Goal: Task Accomplishment & Management: Manage account settings

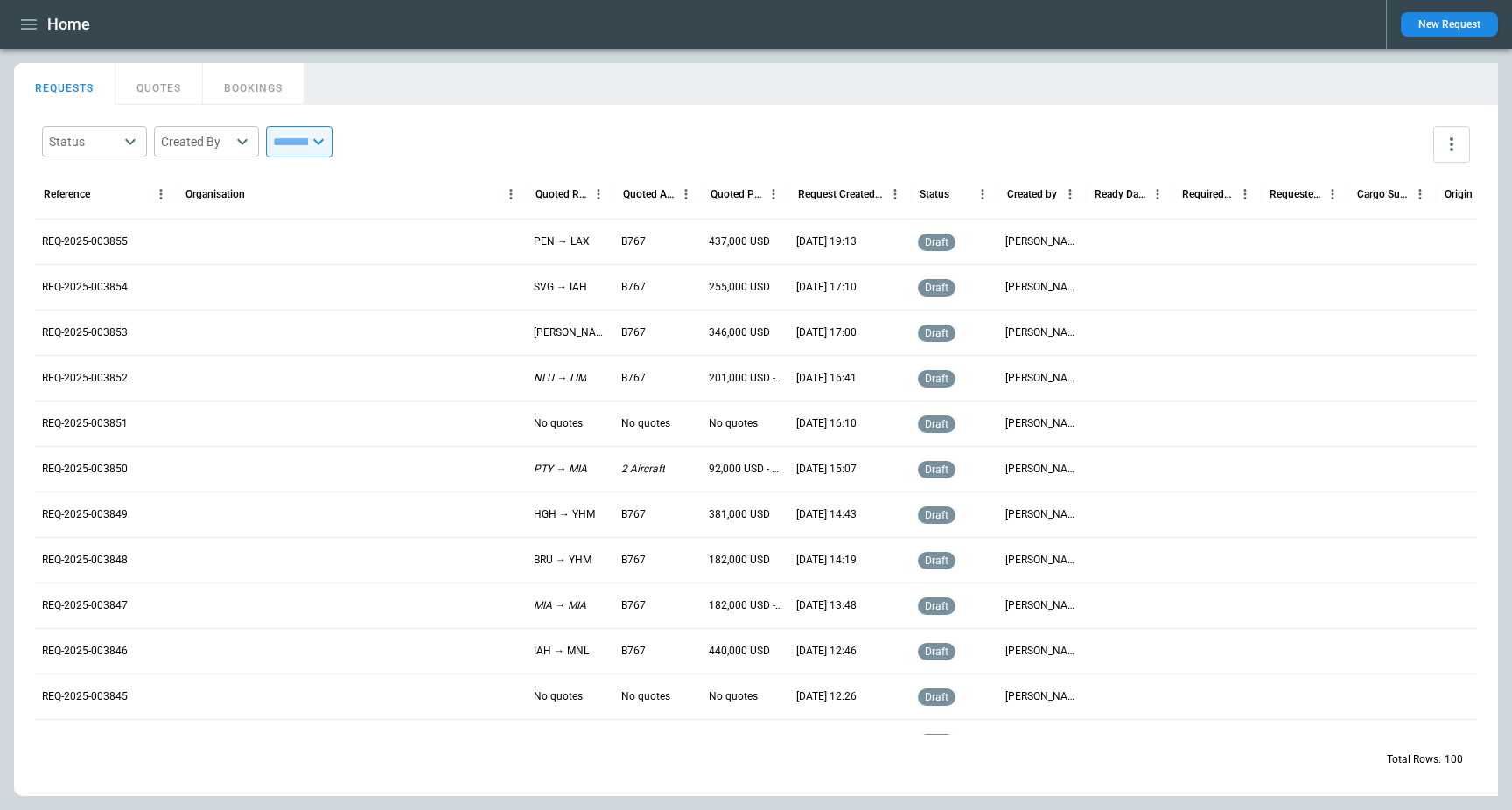
click at [782, 51] on main "FindBorderBarSize REQUESTS QUOTES BOOKINGS Status ​ Created By ​ ​ Reference Or…" at bounding box center [756, 429] width 1512 height 761
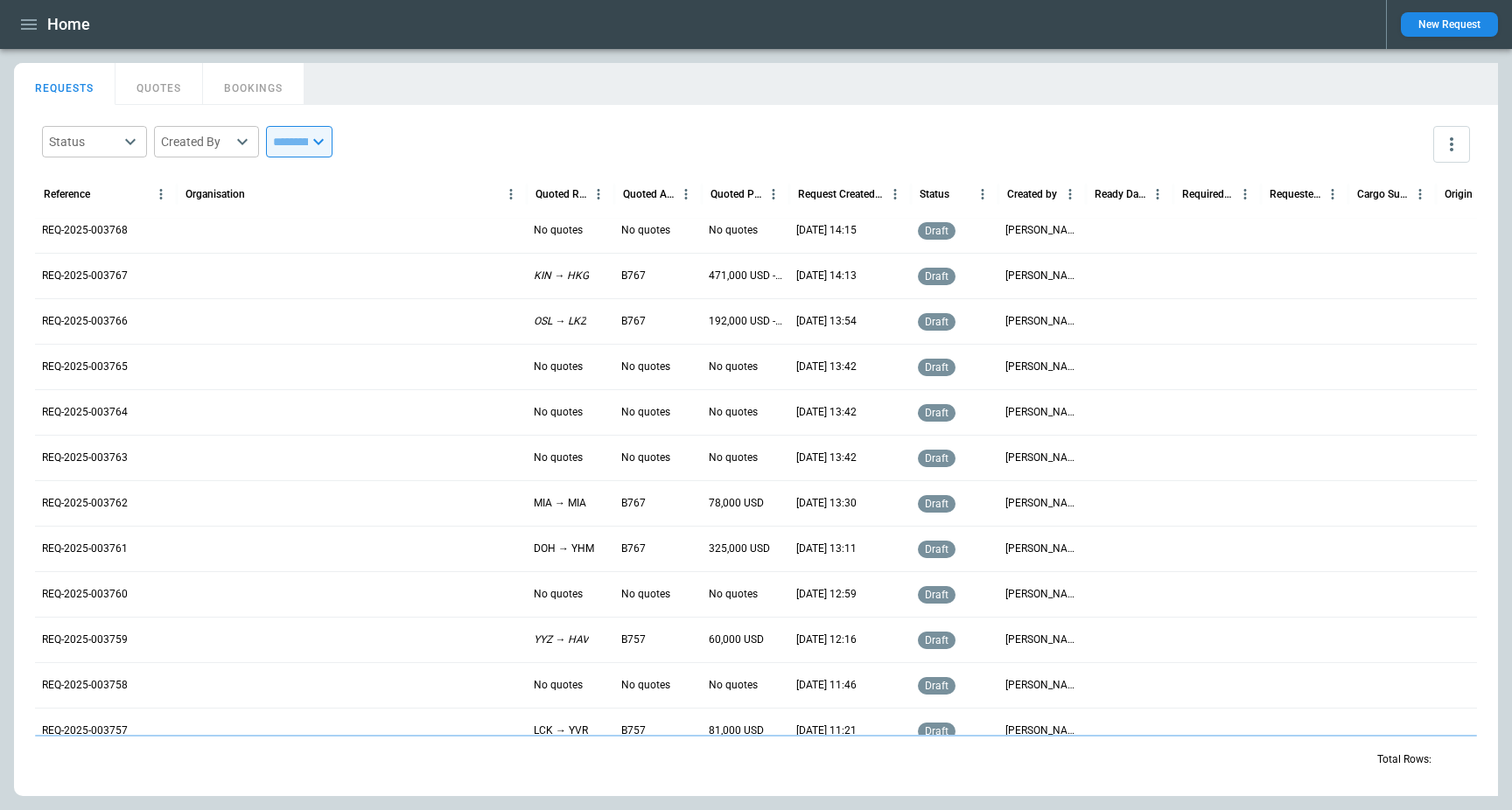
scroll to position [3626, 0]
click at [825, 34] on div "Home" at bounding box center [693, 25] width 1358 height 31
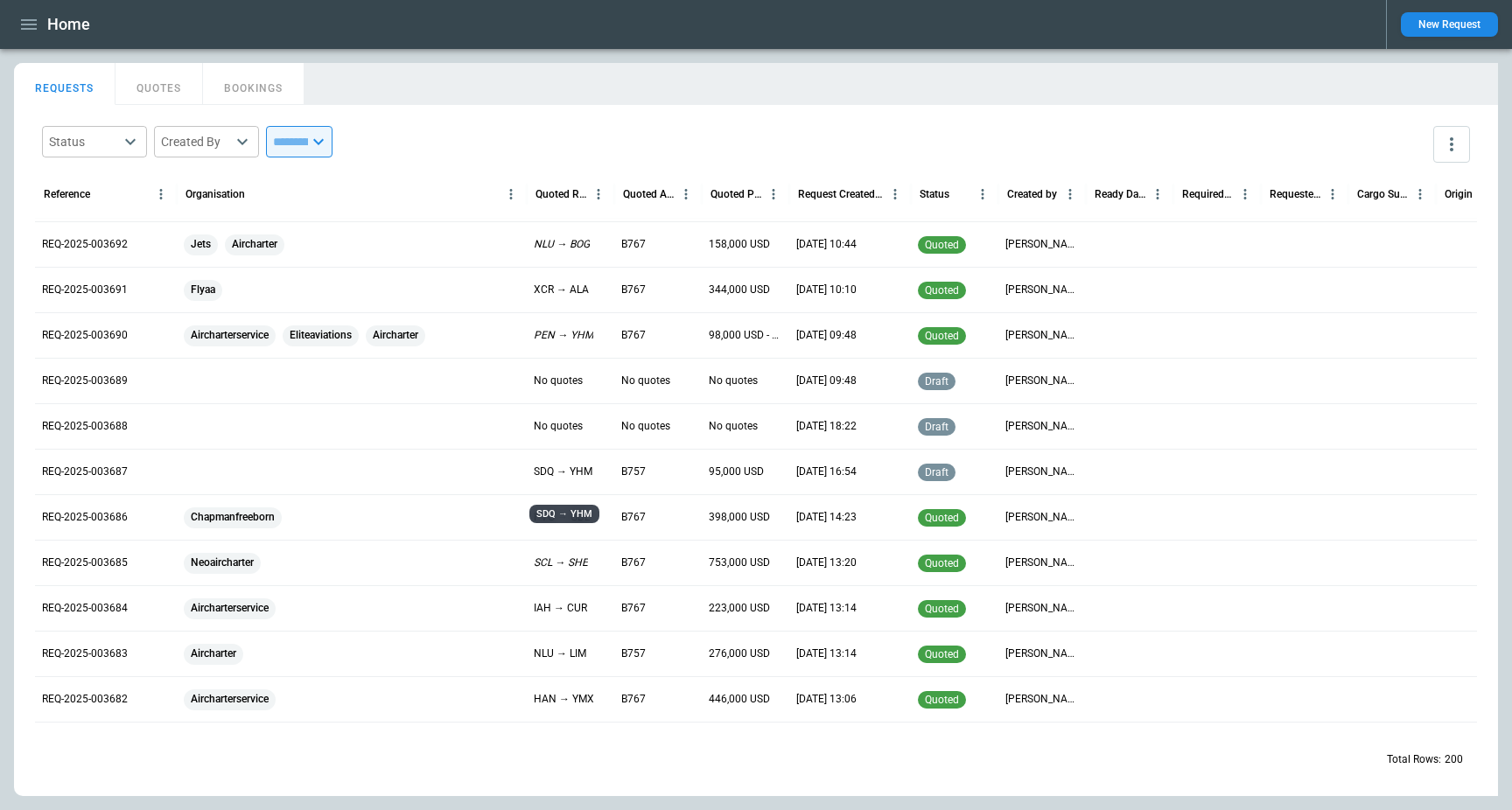
scroll to position [6790, 0]
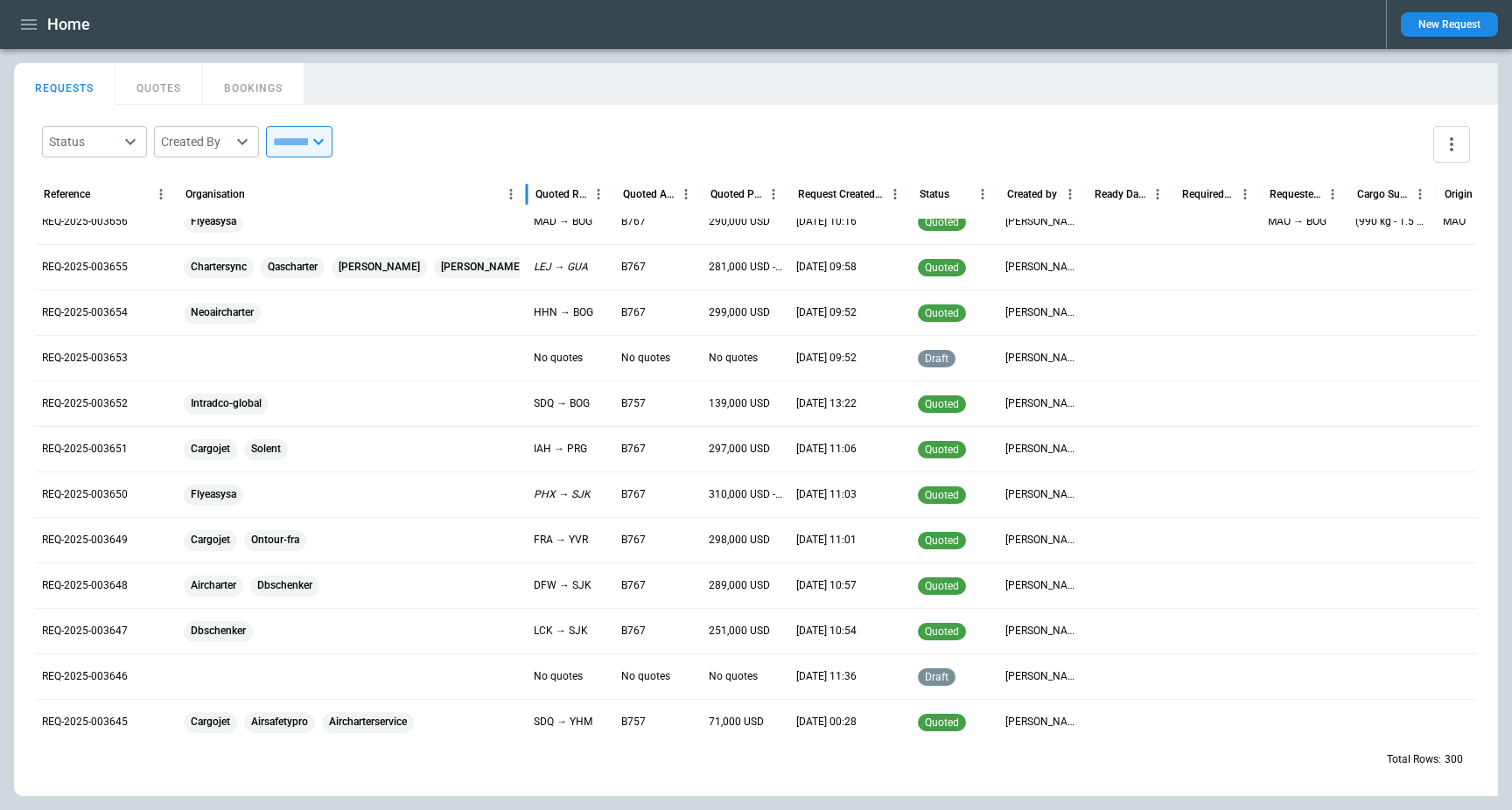
drag, startPoint x: 529, startPoint y: 206, endPoint x: 660, endPoint y: 201, distance: 131.1
click at [660, 201] on div "Reference Organisation Quoted Route Quoted Aircraft Quoted Price Request Create…" at bounding box center [823, 194] width 1576 height 49
drag, startPoint x: 525, startPoint y: 191, endPoint x: 999, endPoint y: 248, distance: 477.4
click at [999, 248] on div "Reference Organisation Quoted Route Quoted Aircraft Quoted Price Request Create…" at bounding box center [756, 452] width 1442 height 566
click at [158, 259] on div "REQ-2025-003655" at bounding box center [106, 266] width 142 height 45
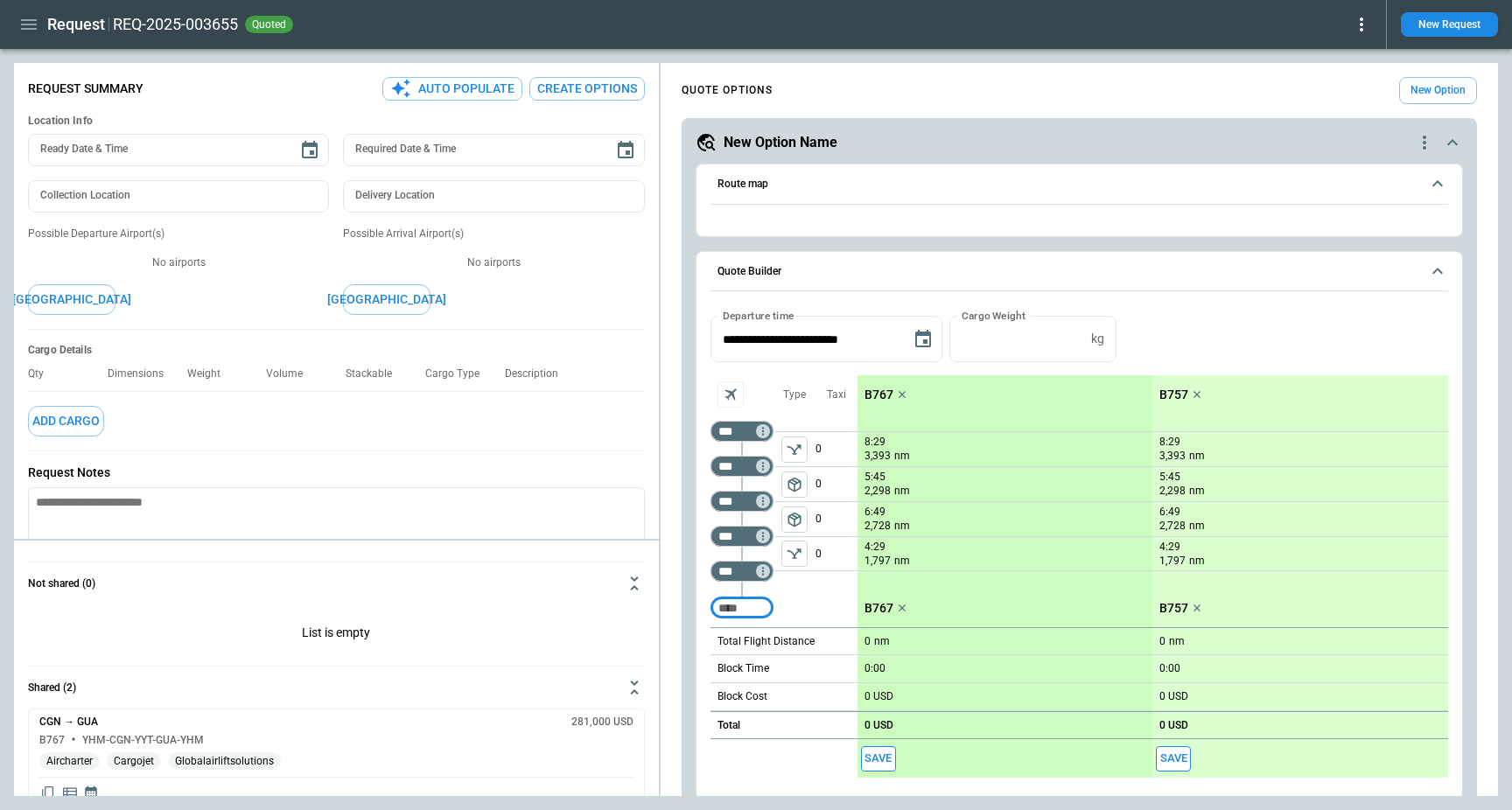
type textarea "*"
type input "**********"
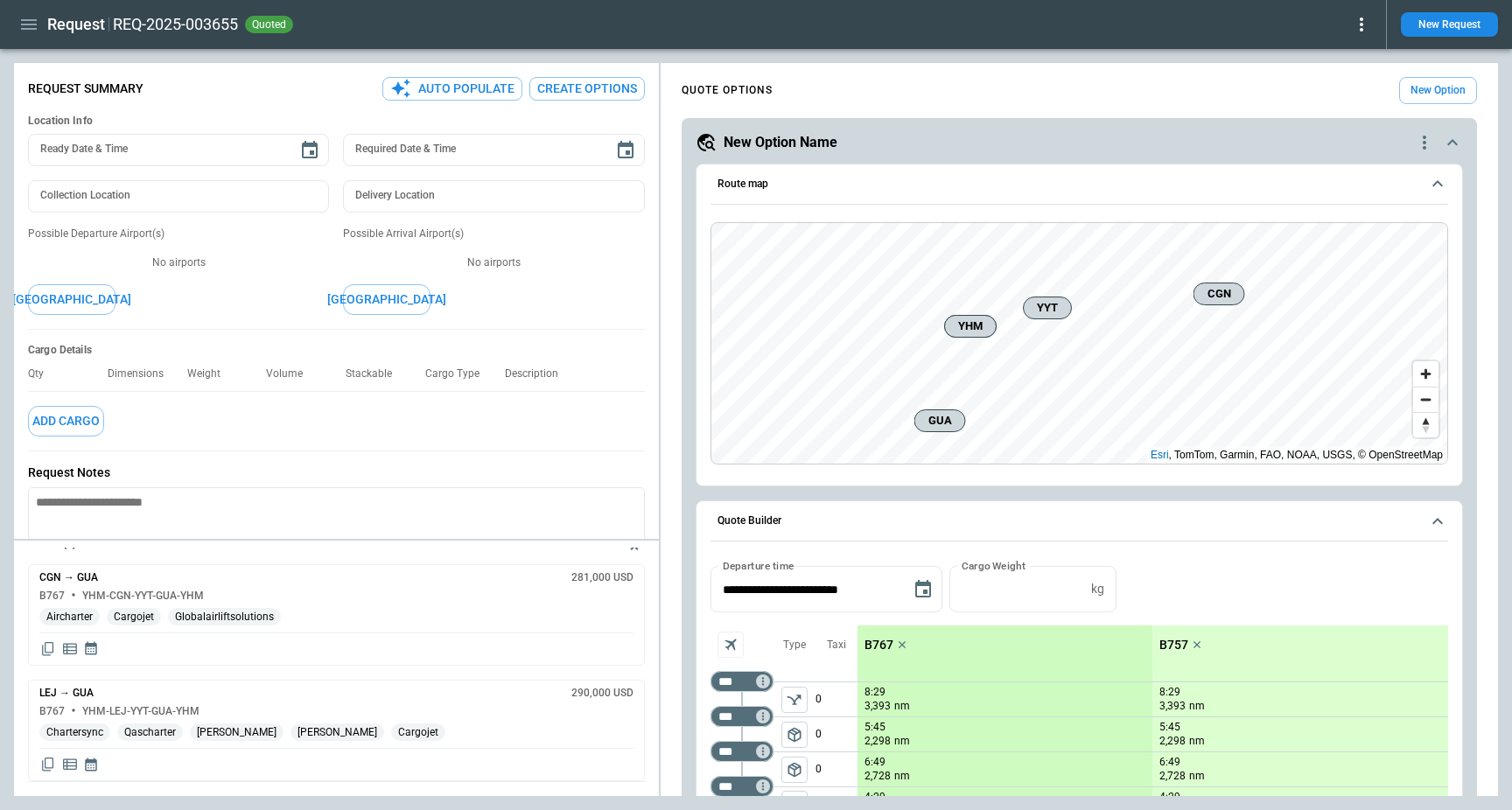
click at [153, 733] on span "Qascharter" at bounding box center [150, 732] width 66 height 13
click at [208, 732] on span "[PERSON_NAME]" at bounding box center [237, 732] width 94 height 13
click at [290, 730] on span "[PERSON_NAME]" at bounding box center [337, 732] width 94 height 13
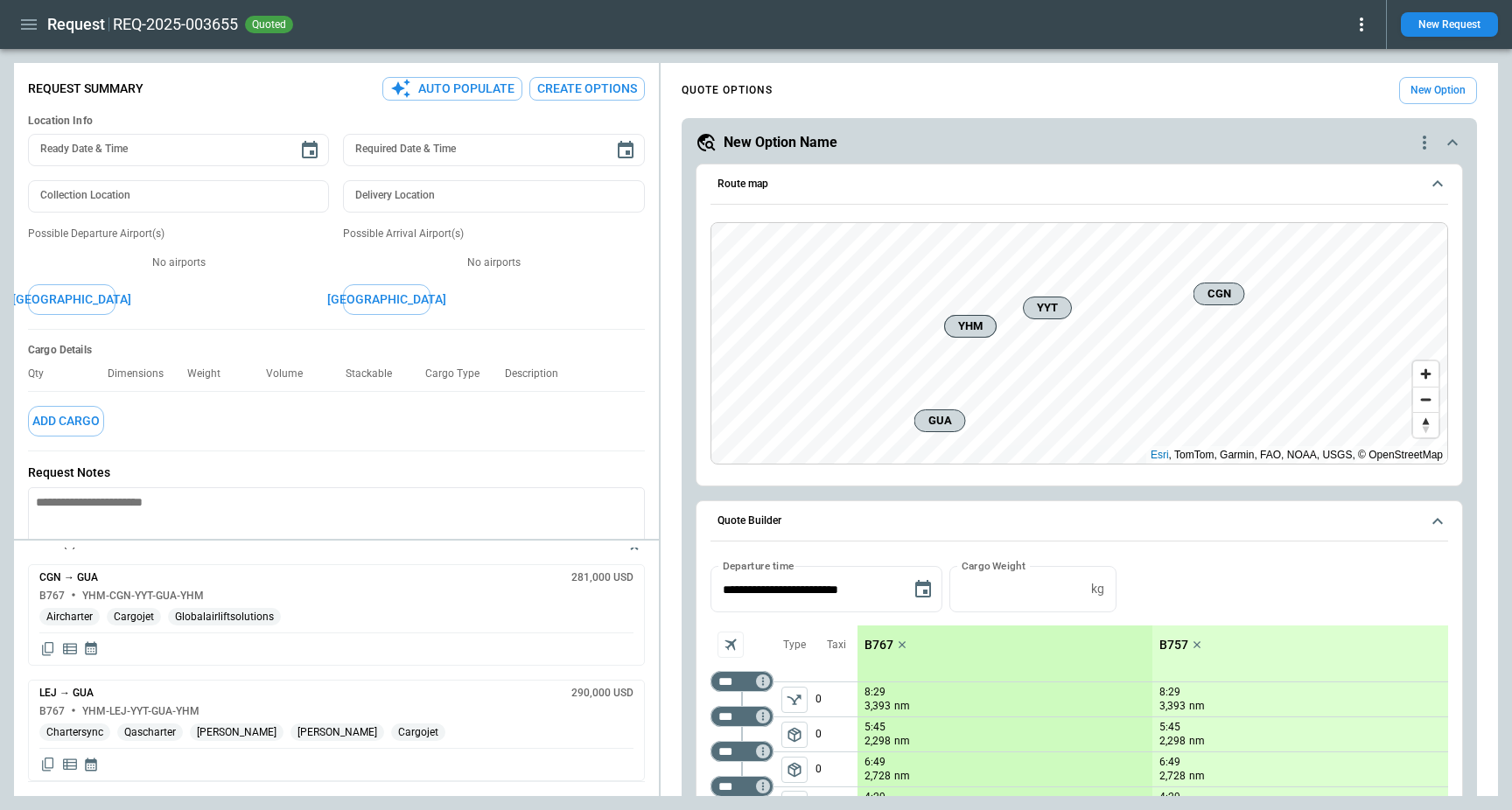
click at [290, 730] on span "[PERSON_NAME]" at bounding box center [337, 732] width 94 height 13
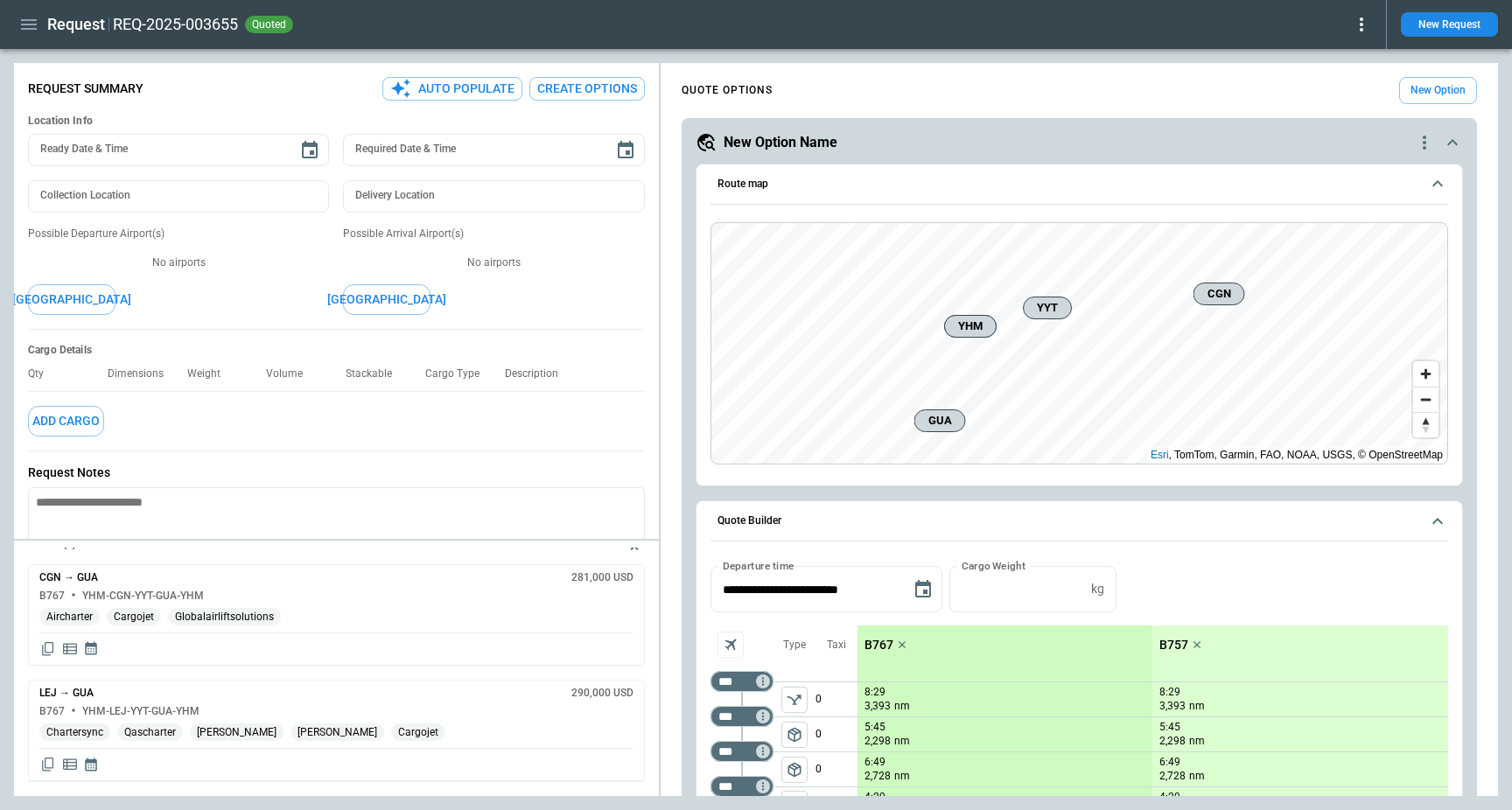
click at [1058, 54] on main "**********" at bounding box center [756, 429] width 1512 height 761
click at [27, 20] on icon "button" at bounding box center [29, 25] width 16 height 11
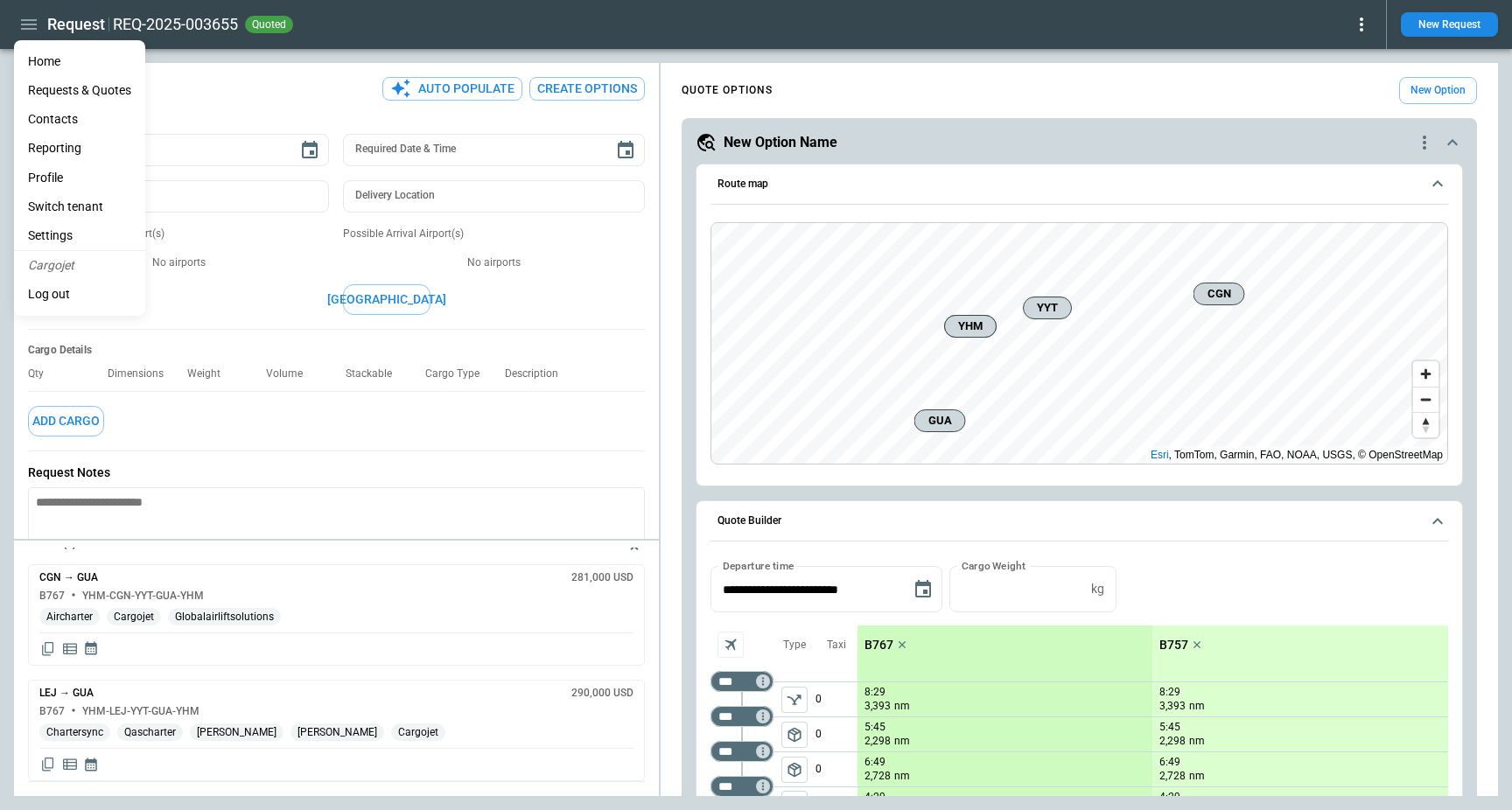
click at [66, 142] on li "Reporting" at bounding box center [80, 148] width 131 height 29
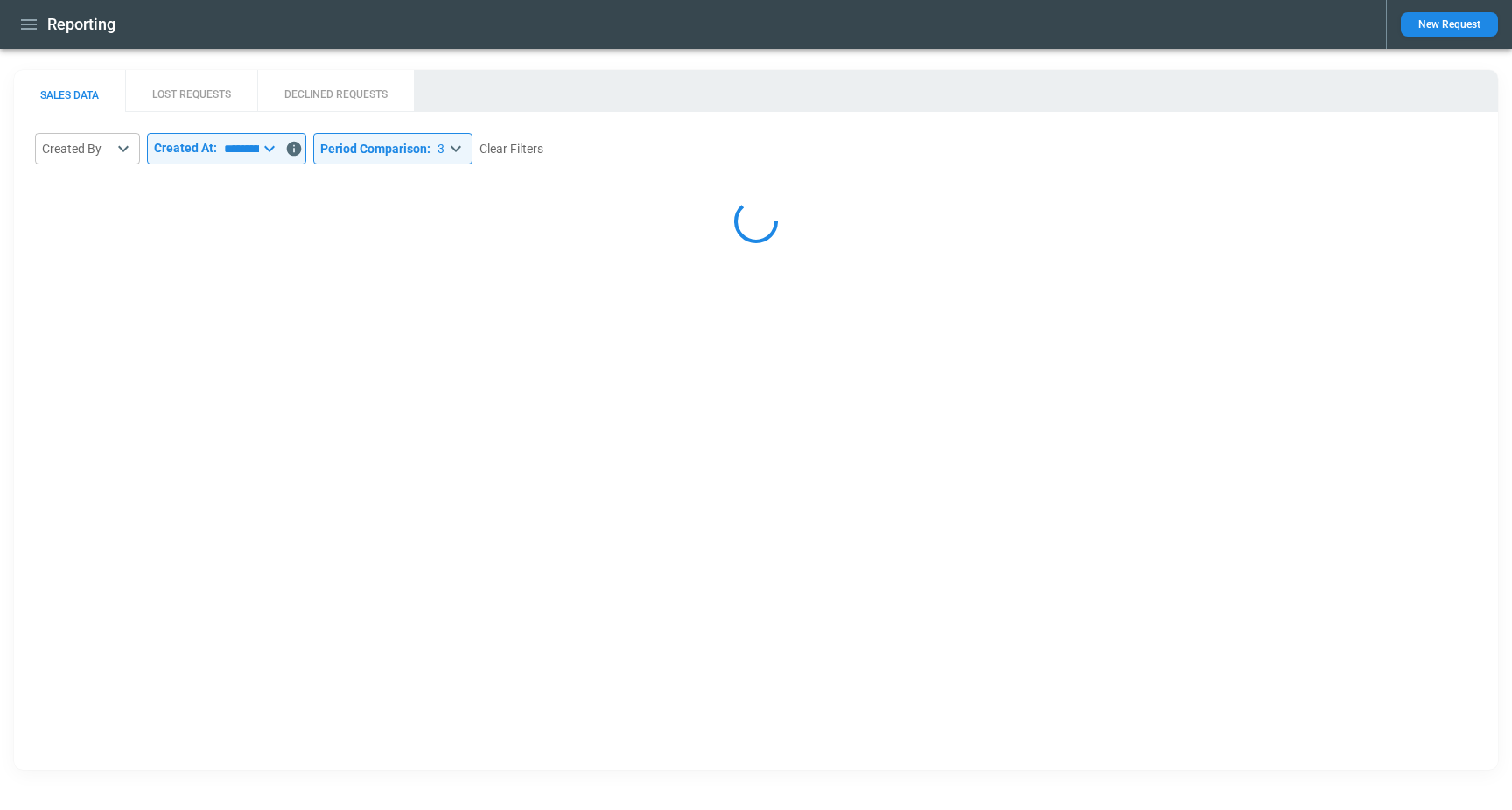
select select "*****"
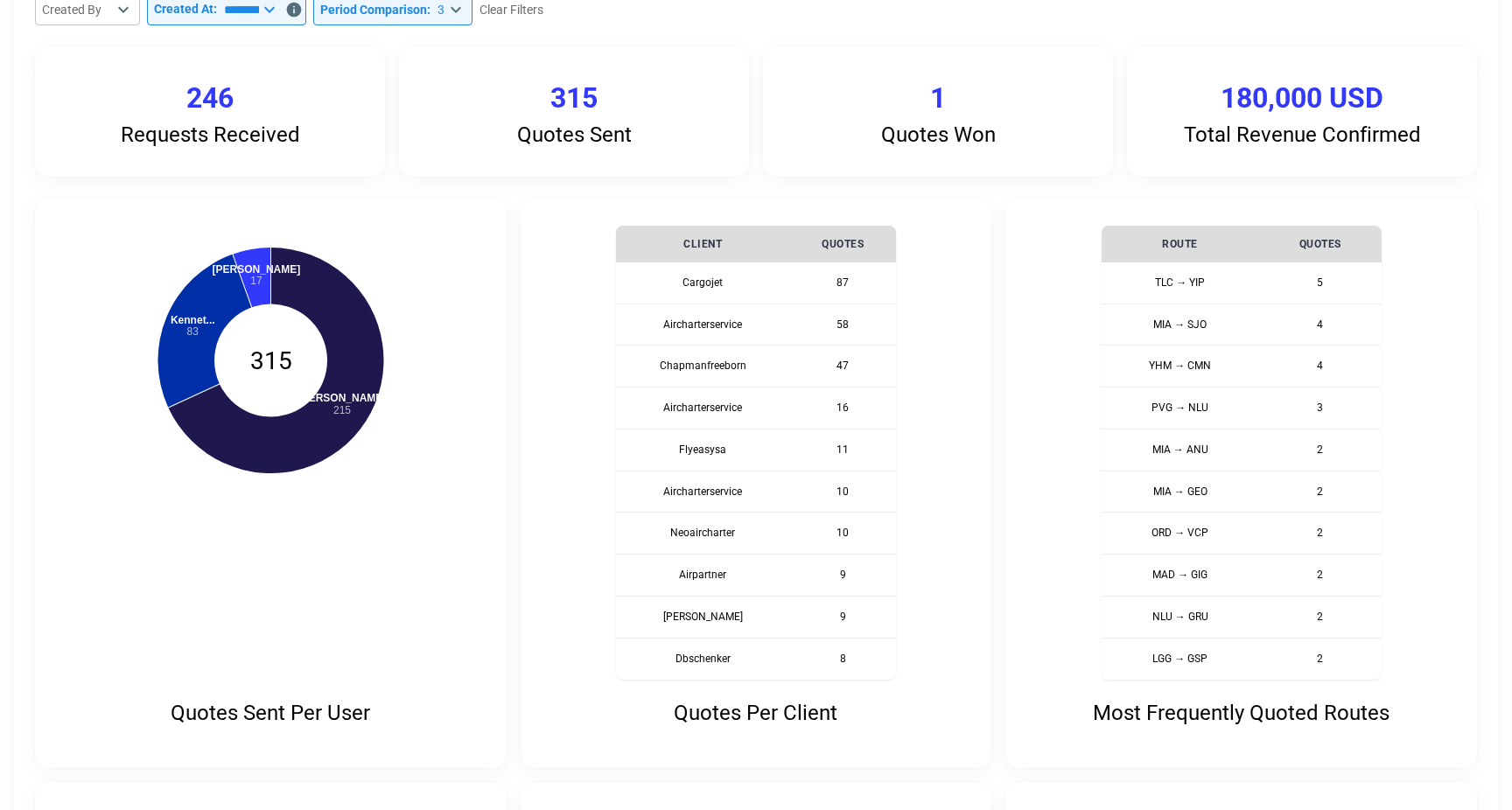
scroll to position [47, 0]
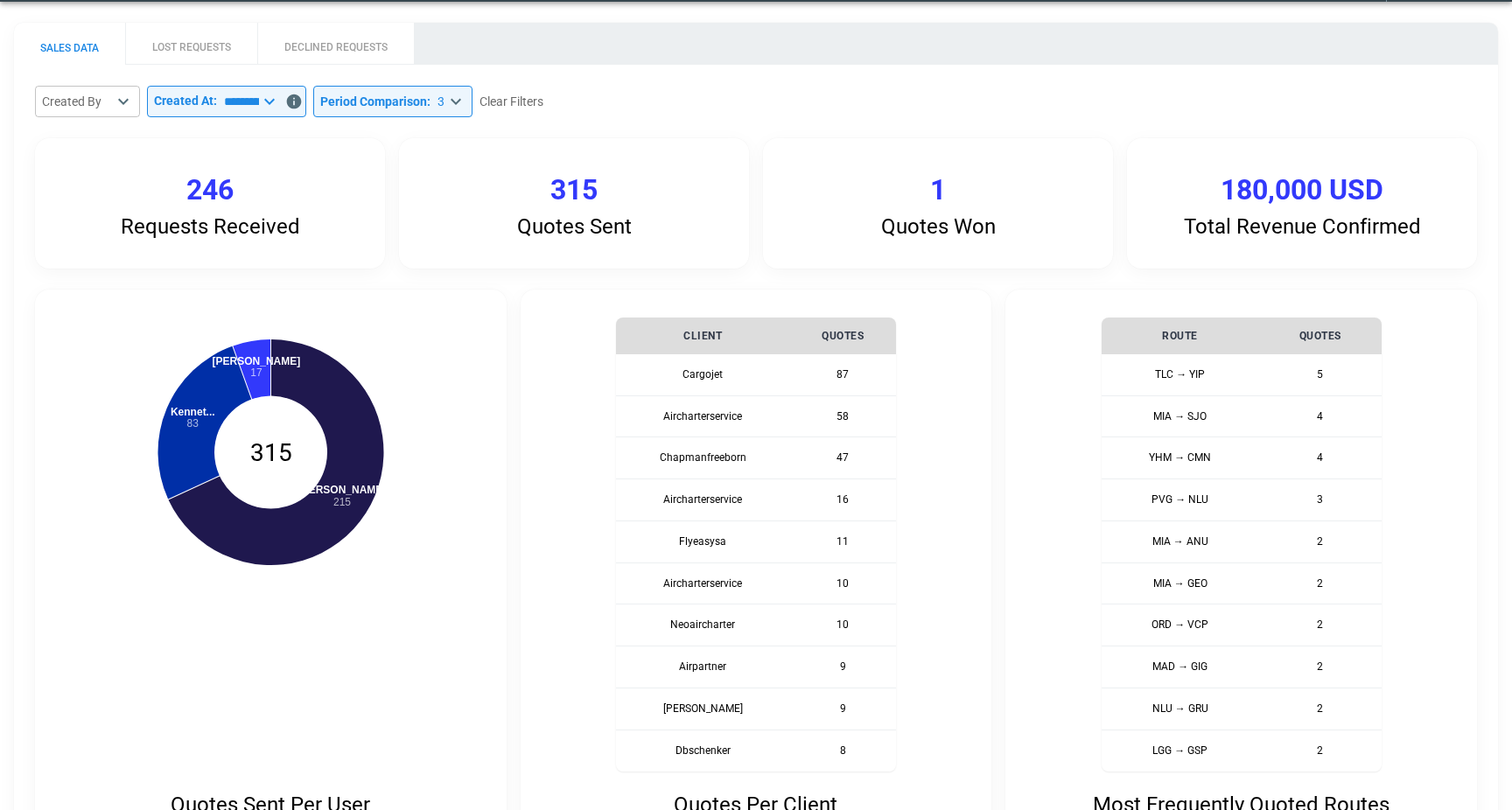
click at [171, 50] on button "LOST REQUESTS" at bounding box center [190, 43] width 132 height 42
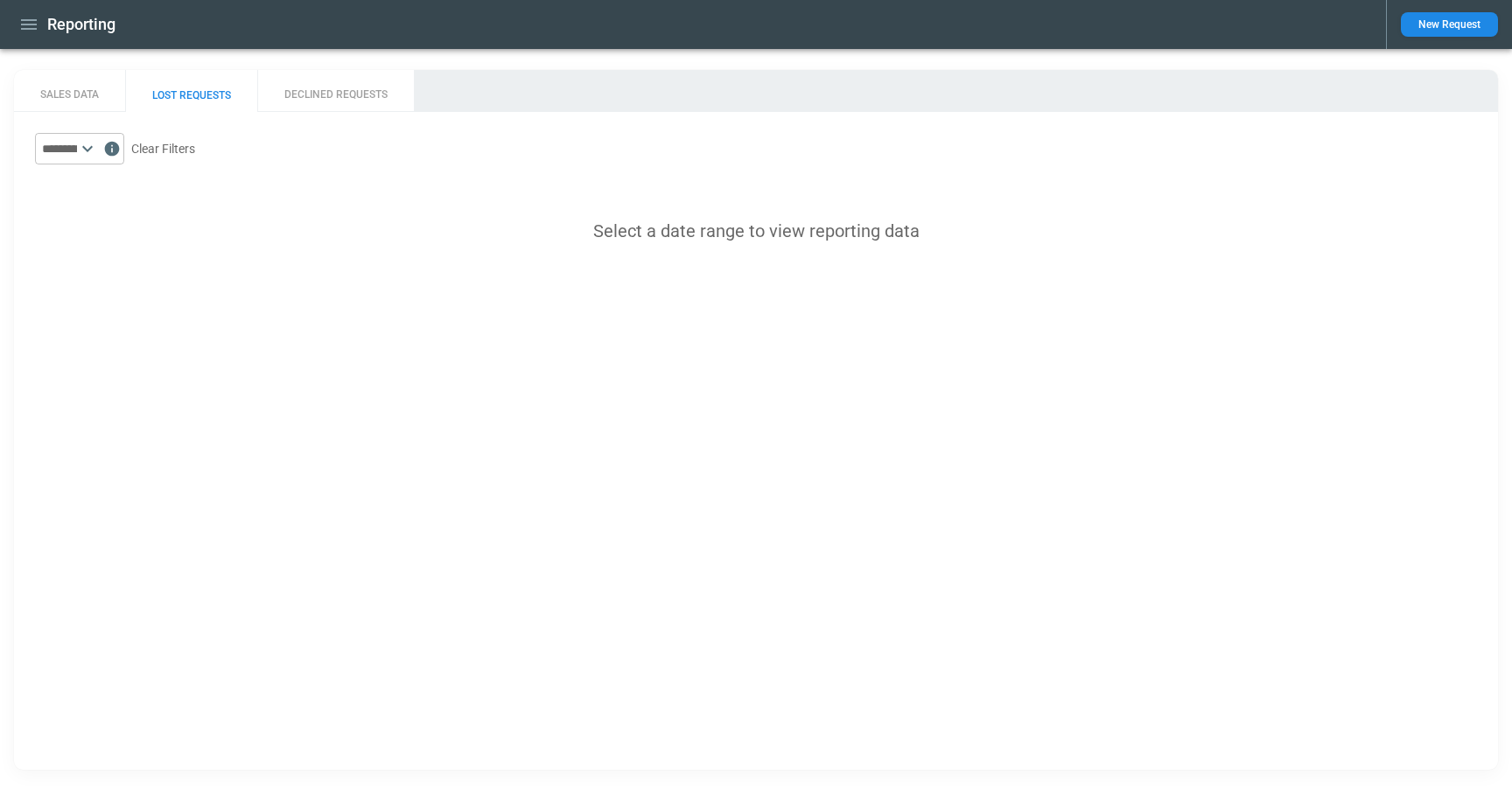
click at [344, 89] on button "DECLINED REQUESTS" at bounding box center [336, 90] width 157 height 42
click at [66, 147] on input "text" at bounding box center [56, 149] width 42 height 32
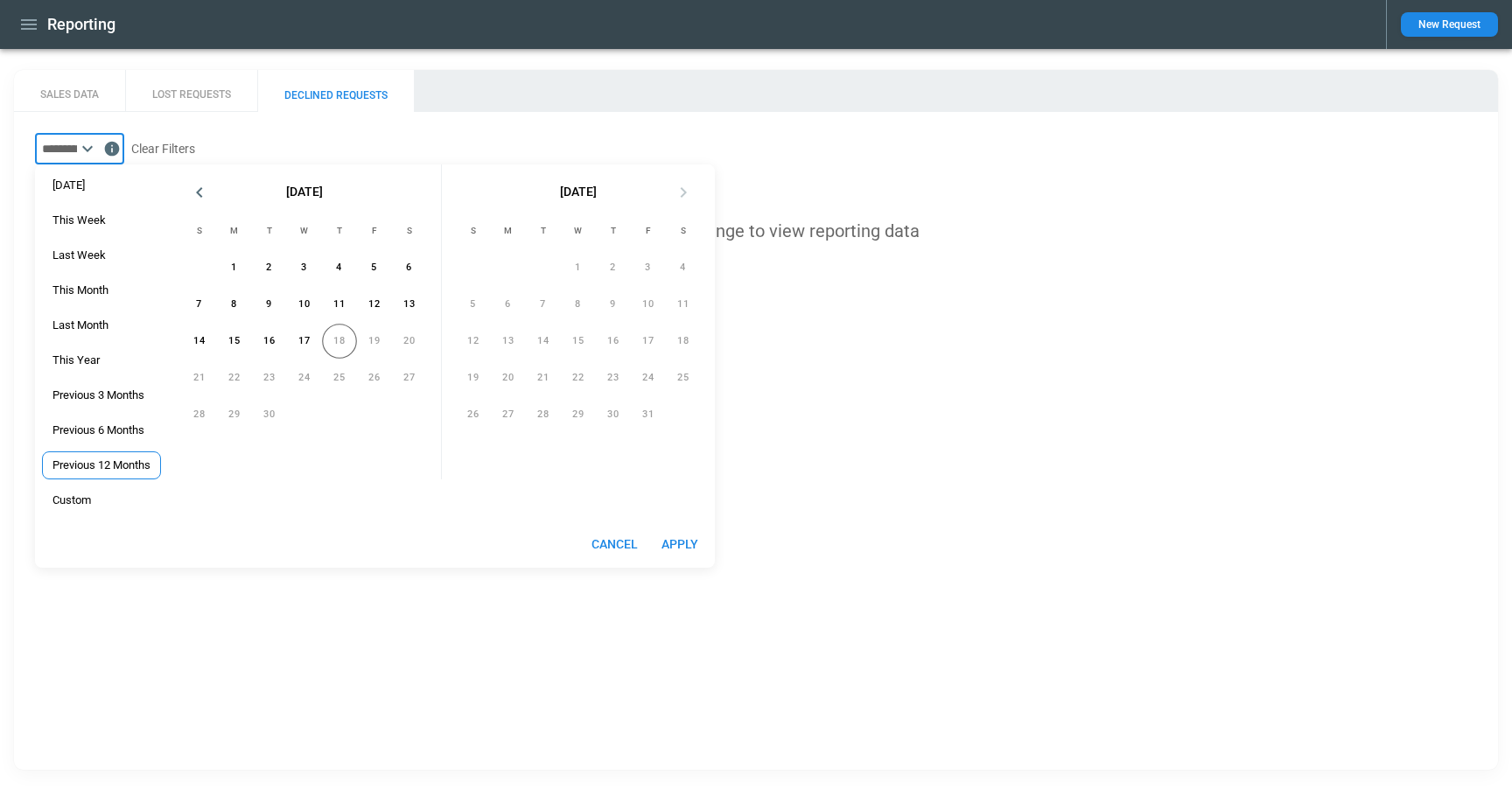
click at [121, 476] on div "Previous 12 Months" at bounding box center [101, 466] width 119 height 28
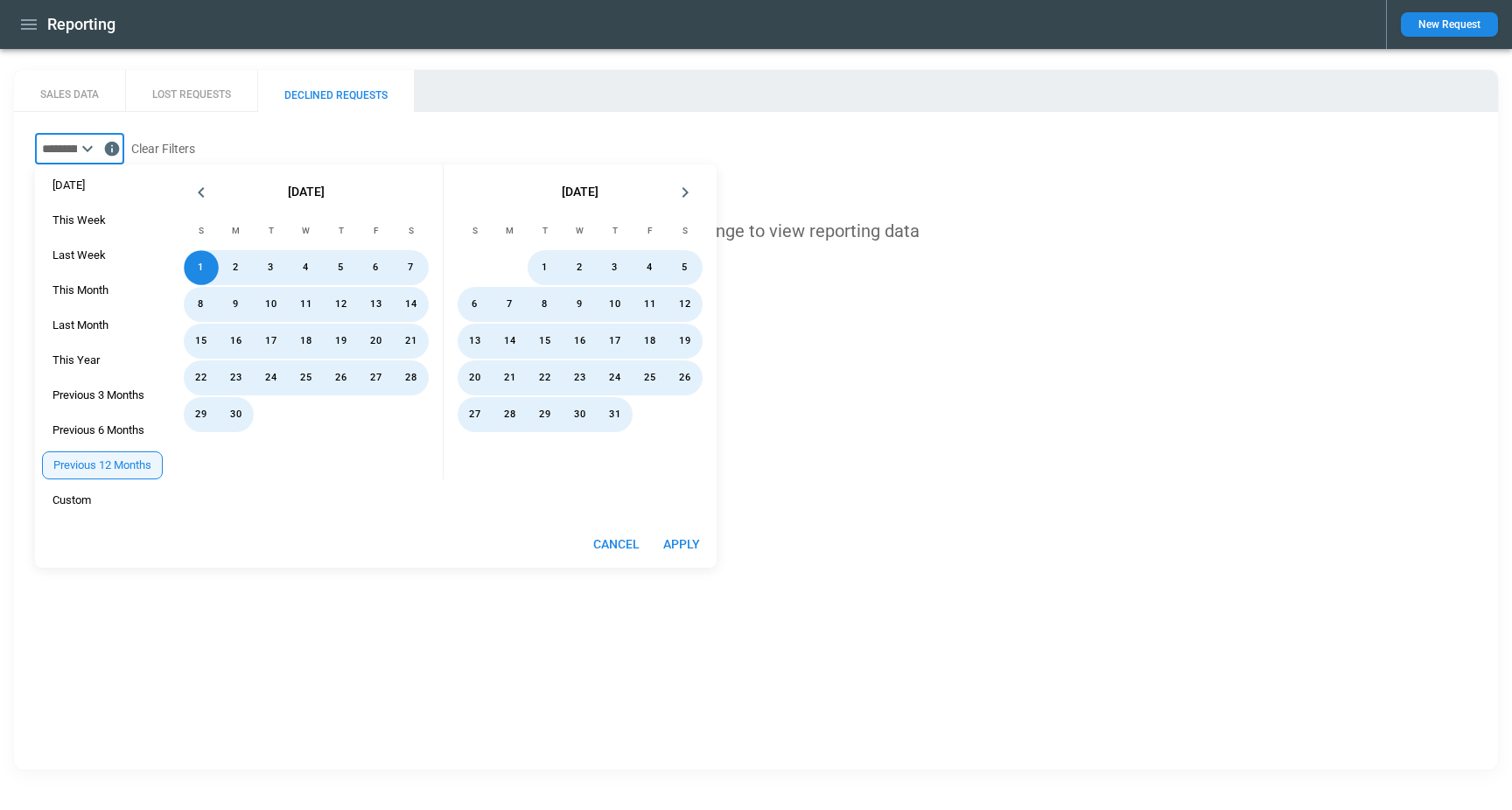
click at [703, 541] on button "Apply" at bounding box center [681, 544] width 56 height 33
type input "**********"
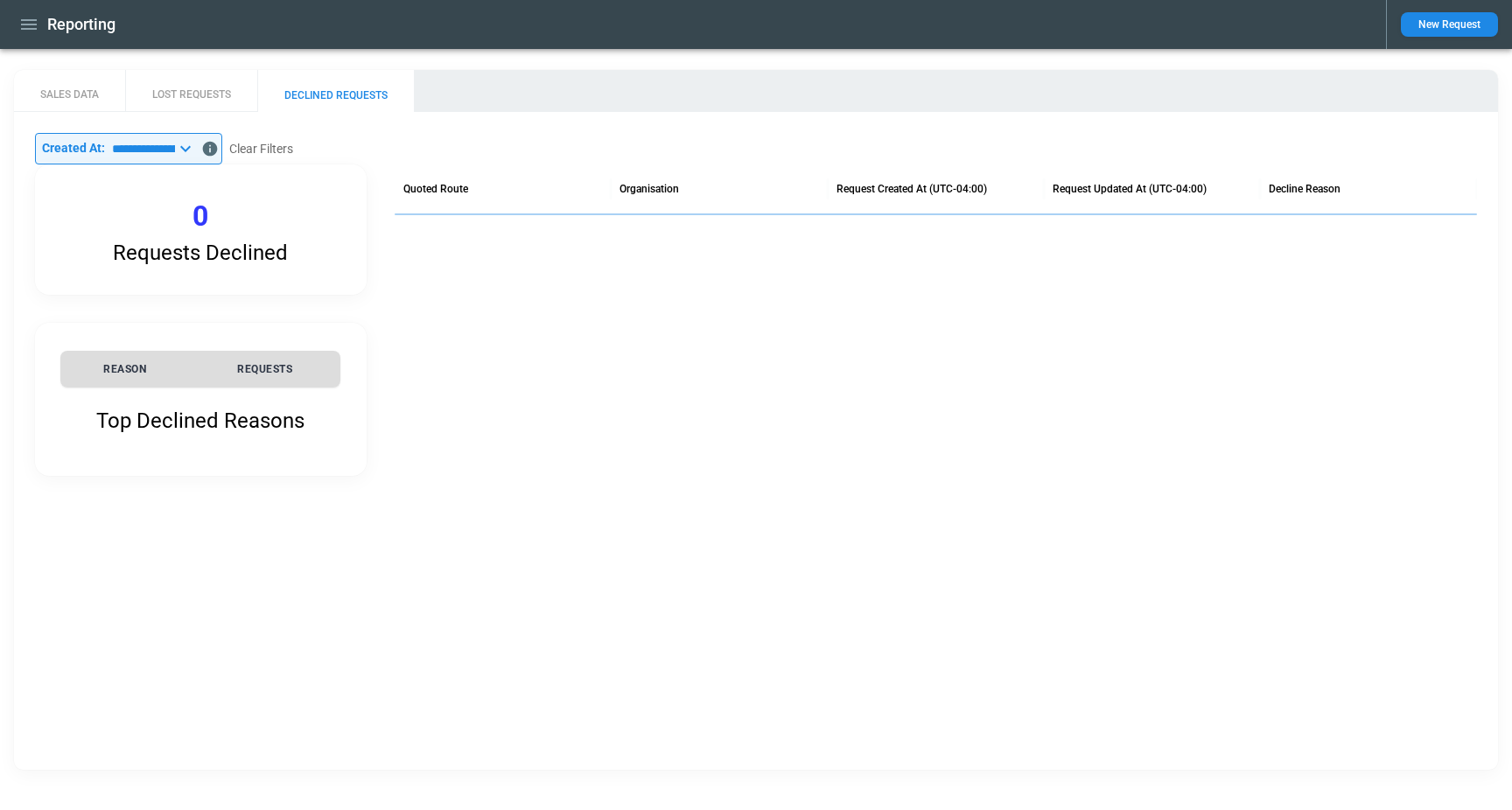
click at [51, 87] on button "SALES DATA" at bounding box center [70, 90] width 112 height 42
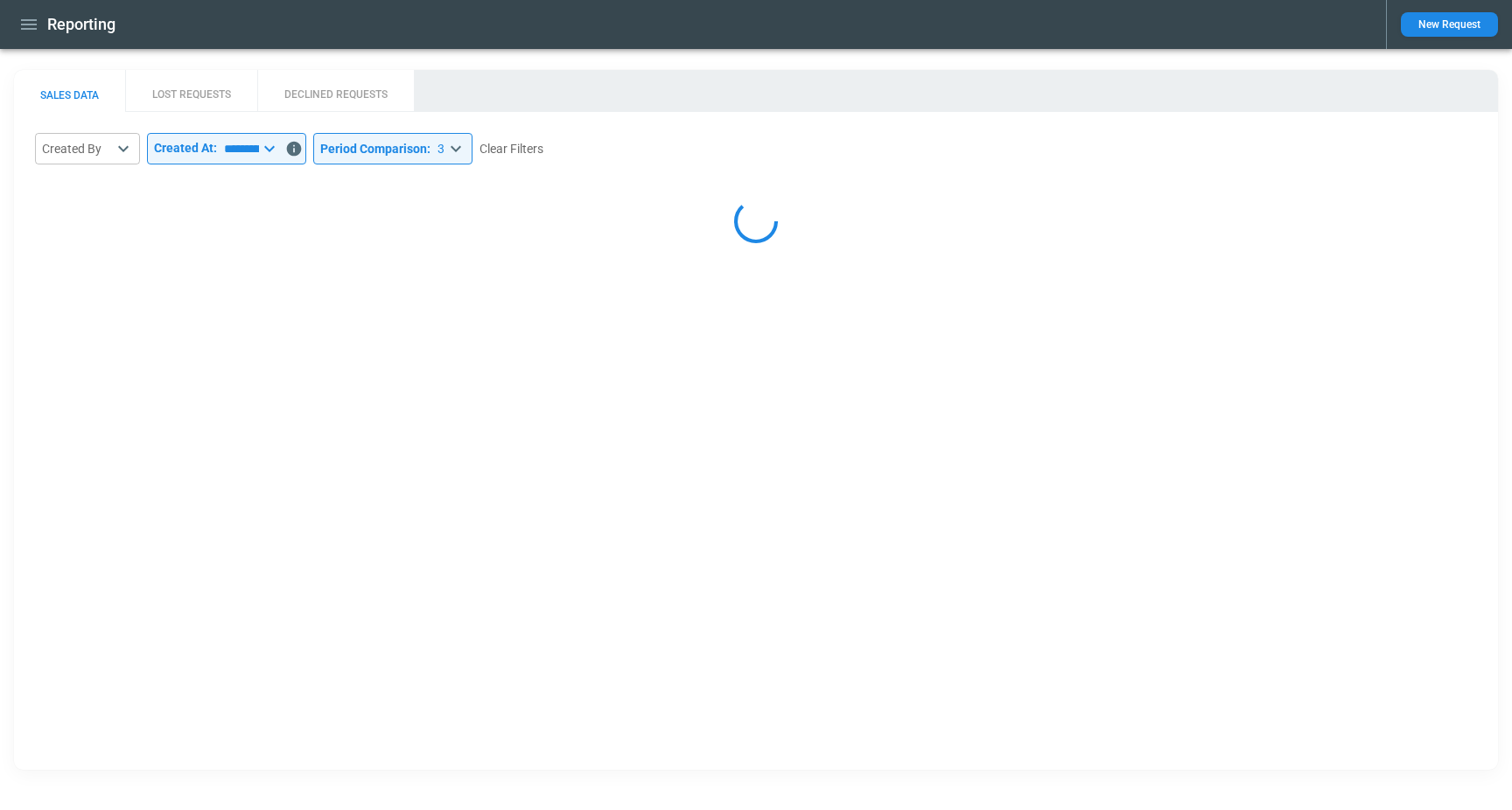
click at [31, 25] on icon "button" at bounding box center [29, 25] width 16 height 11
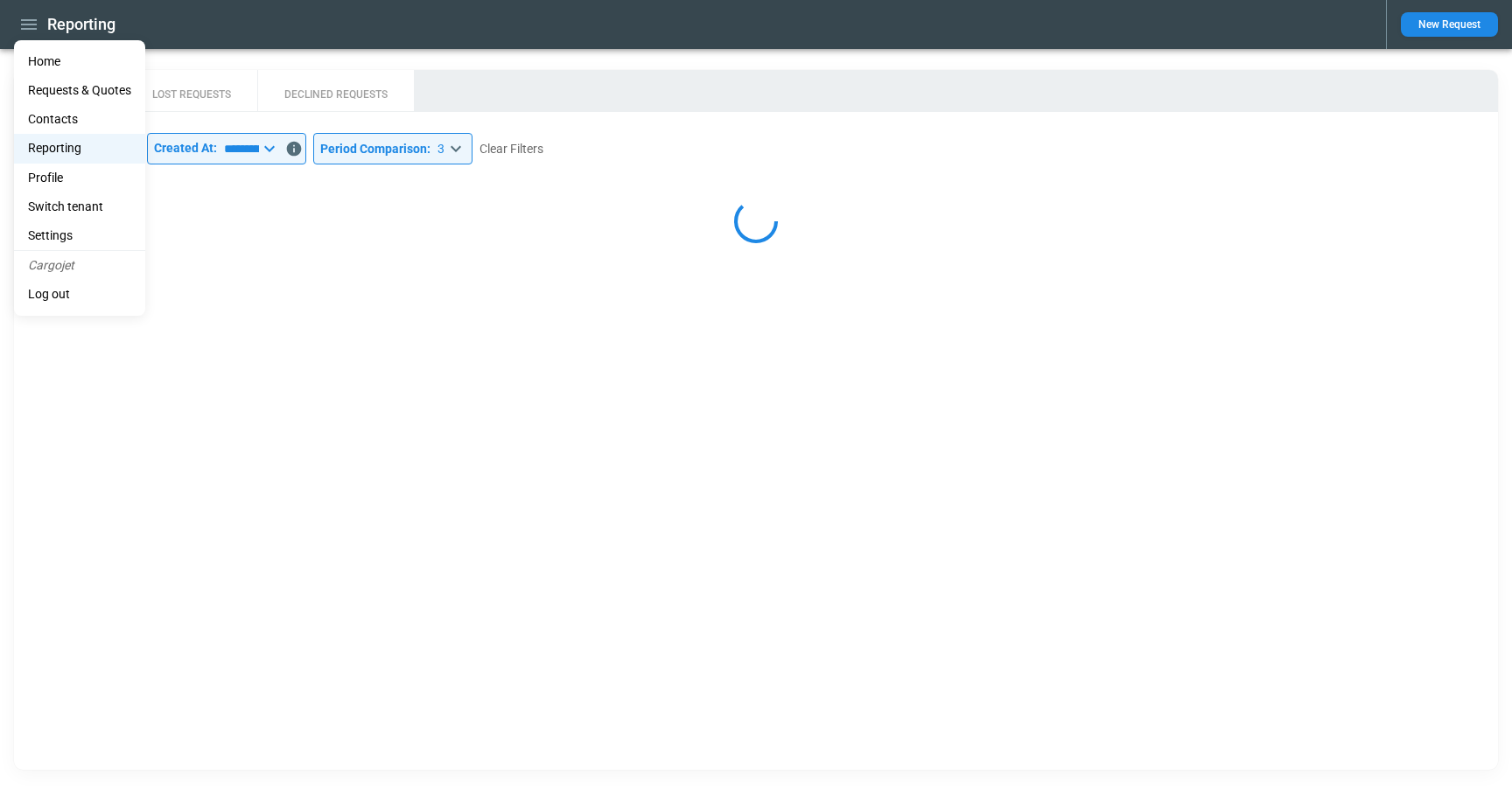
click at [54, 67] on li "Home" at bounding box center [80, 61] width 131 height 29
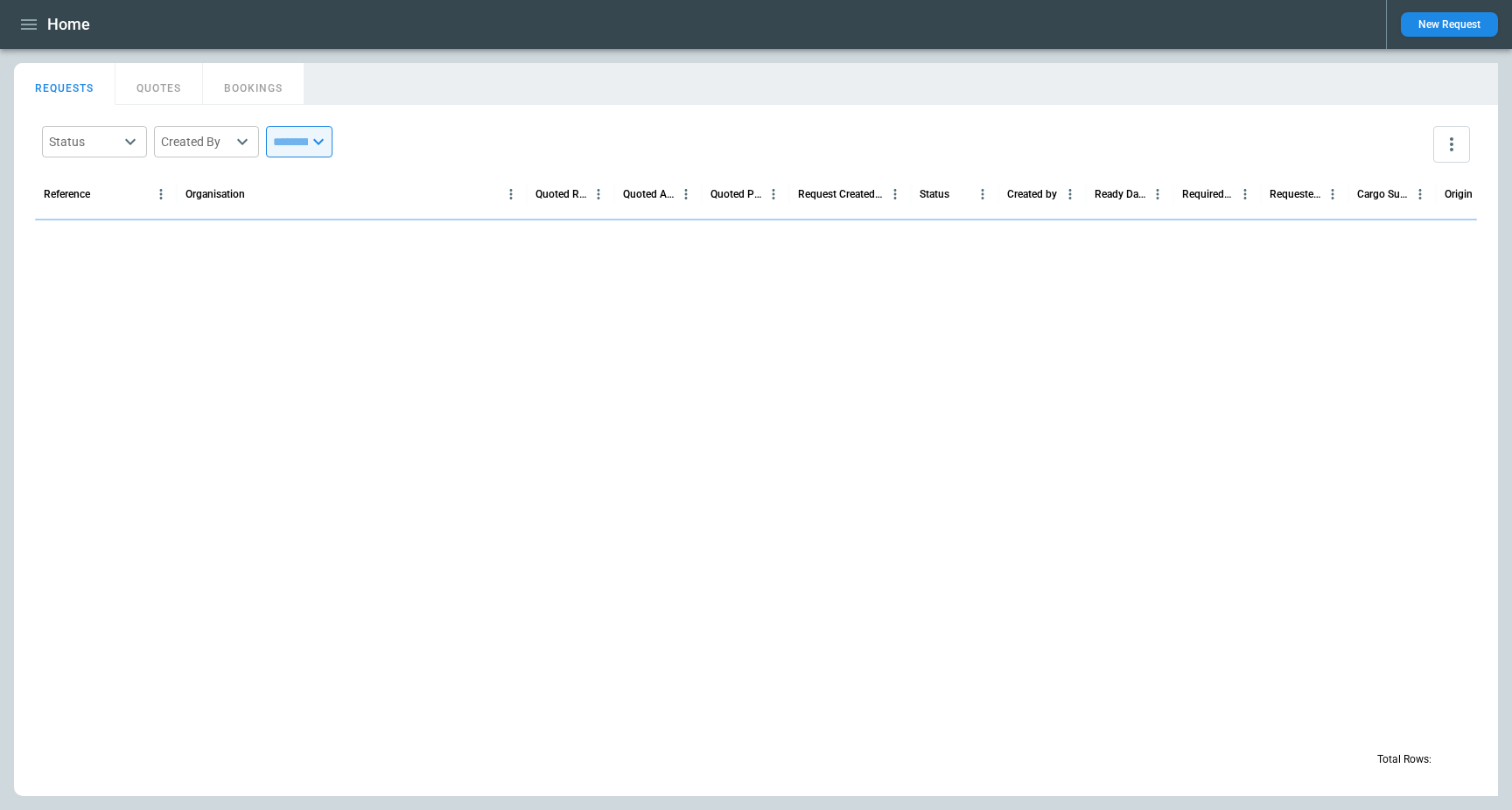
click at [25, 19] on icon "button" at bounding box center [29, 25] width 21 height 21
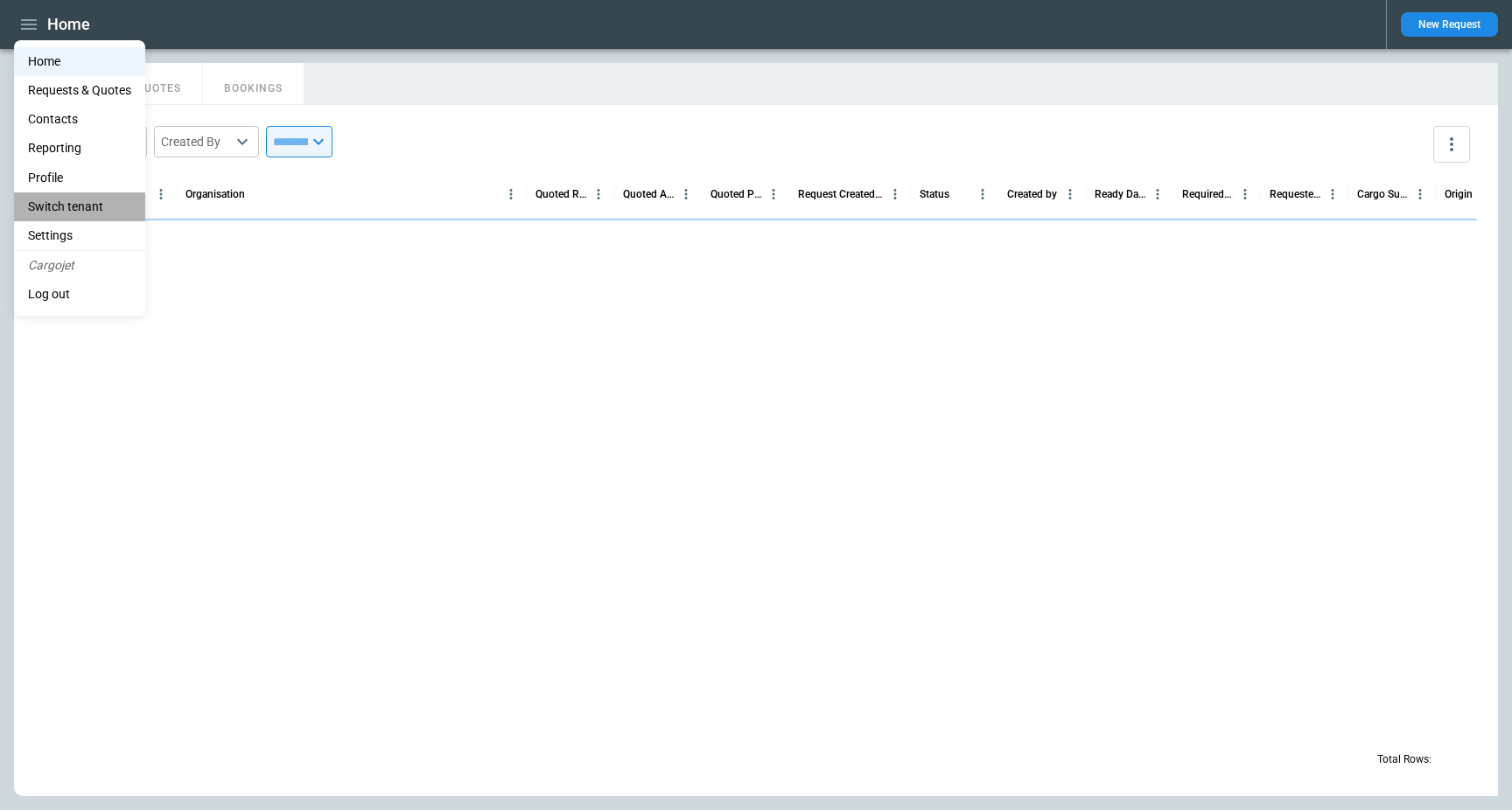
click at [75, 212] on li "Switch tenant" at bounding box center [80, 206] width 131 height 29
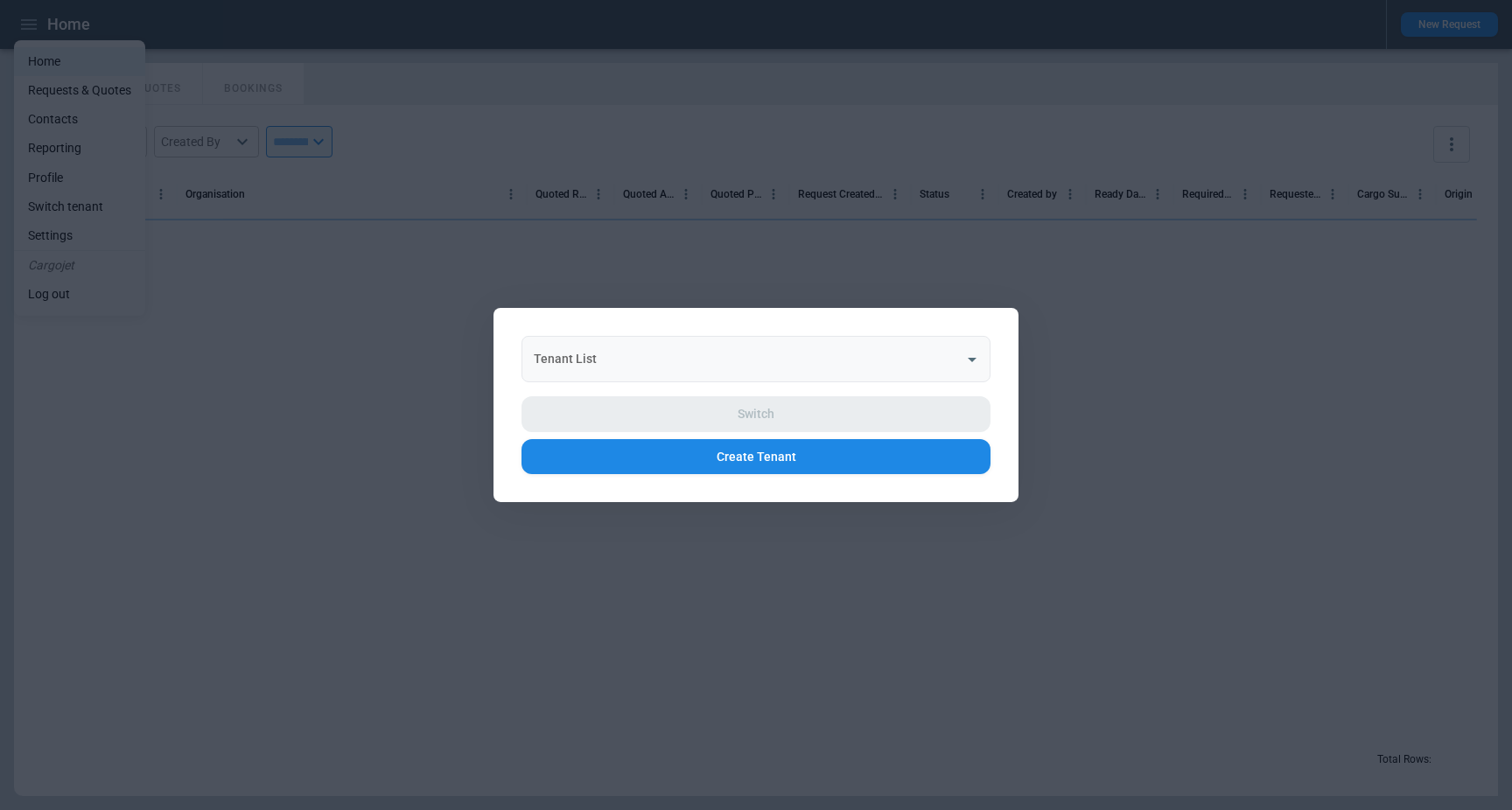
click at [600, 357] on input "Tenant List" at bounding box center [743, 359] width 427 height 31
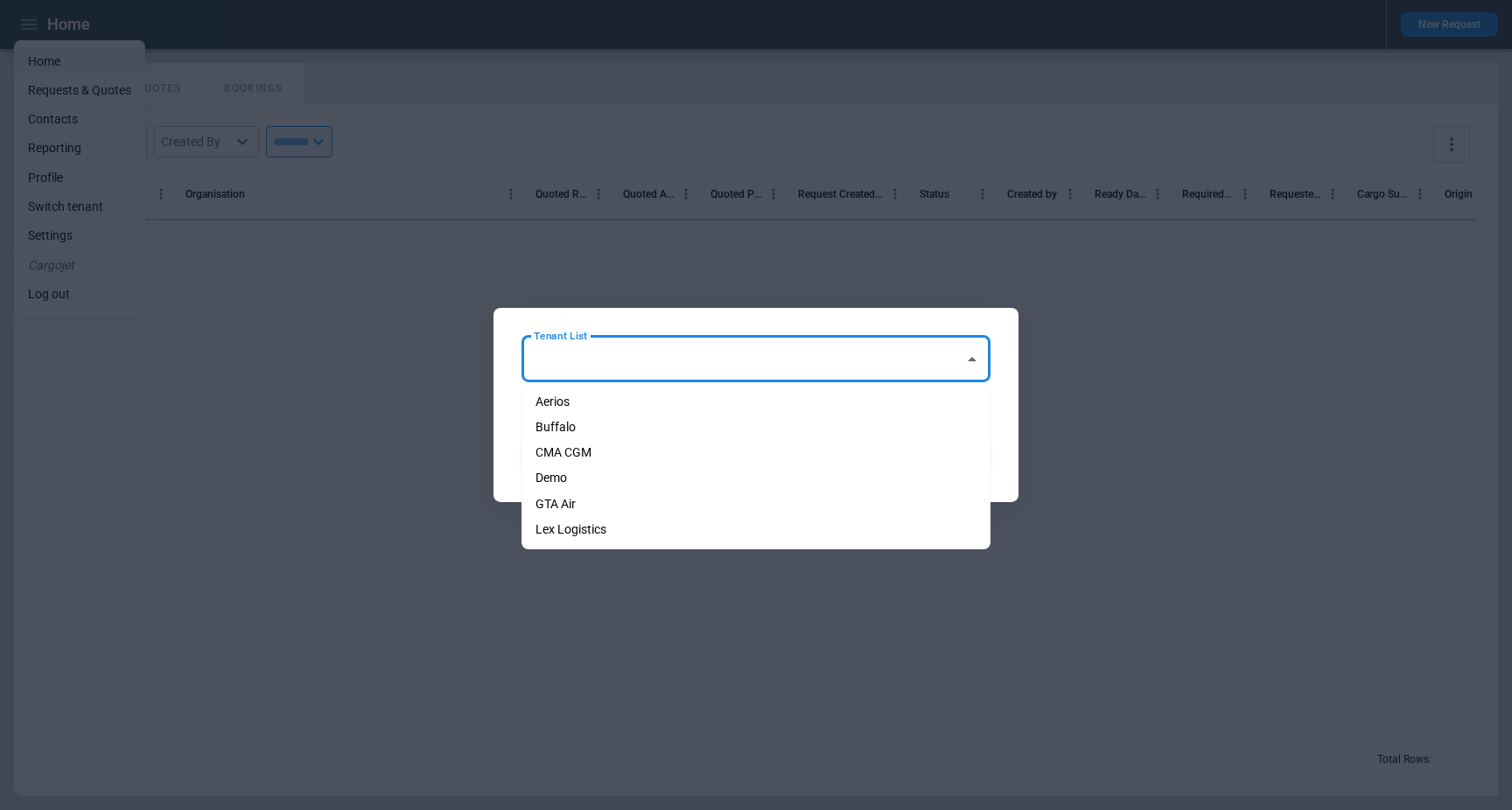
click at [605, 483] on li "Demo" at bounding box center [756, 478] width 469 height 26
type input "****"
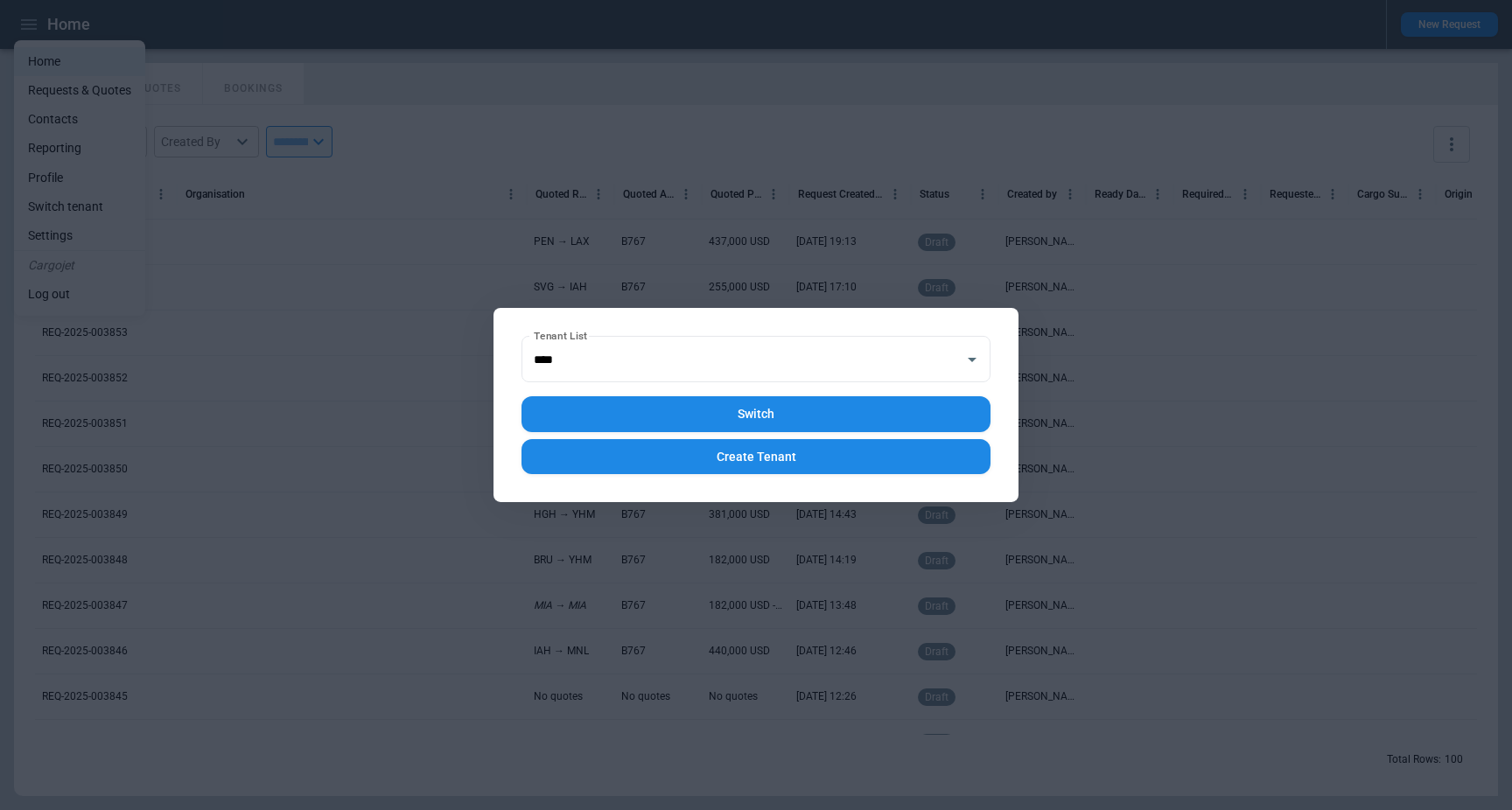
click at [507, 456] on div "Tenant List **** Tenant List Switch Create Tenant" at bounding box center [756, 405] width 525 height 194
click at [609, 424] on button "Switch" at bounding box center [756, 414] width 469 height 36
